Goal: Find contact information: Find contact information

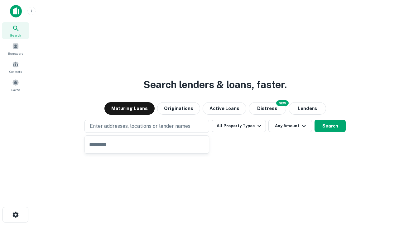
type input "**********"
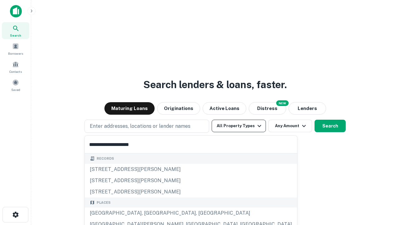
click at [149, 213] on div "Santa Monica, CA, USA" at bounding box center [191, 212] width 213 height 11
click at [239, 126] on button "All Property Types" at bounding box center [239, 126] width 54 height 12
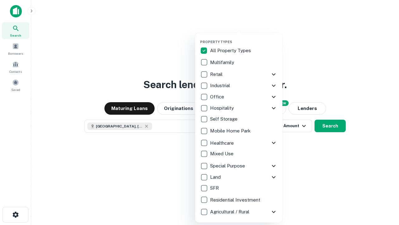
click at [244, 38] on button "button" at bounding box center [243, 38] width 87 height 0
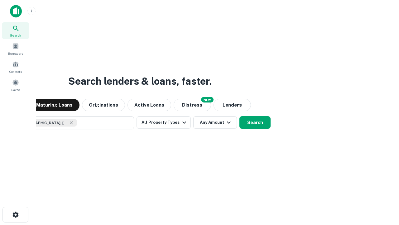
scroll to position [10, 0]
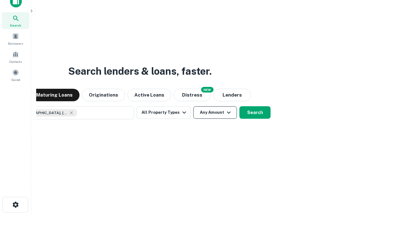
click at [194, 106] on button "Any Amount" at bounding box center [216, 112] width 44 height 12
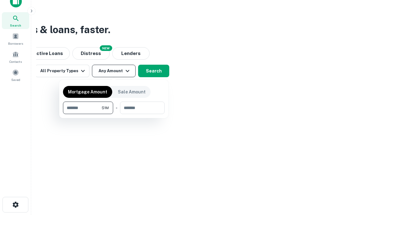
type input "*******"
click at [114, 114] on button "button" at bounding box center [114, 114] width 102 height 0
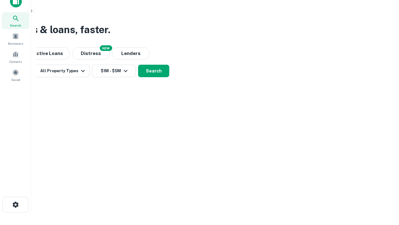
scroll to position [3, 115]
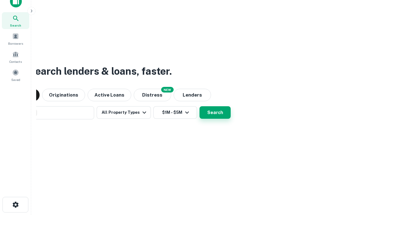
click at [200, 106] on button "Search" at bounding box center [215, 112] width 31 height 12
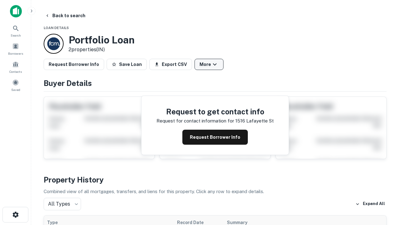
click at [209, 64] on button "More" at bounding box center [209, 64] width 29 height 11
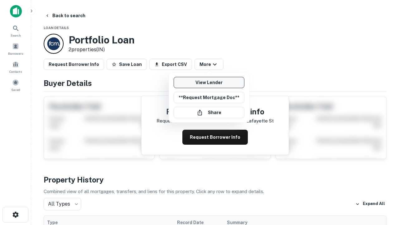
click at [209, 82] on link "View Lender" at bounding box center [209, 82] width 71 height 11
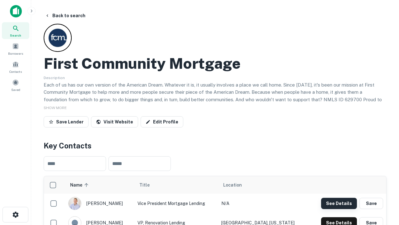
click at [339, 203] on button "See Details" at bounding box center [339, 203] width 36 height 11
